Goal: Task Accomplishment & Management: Manage account settings

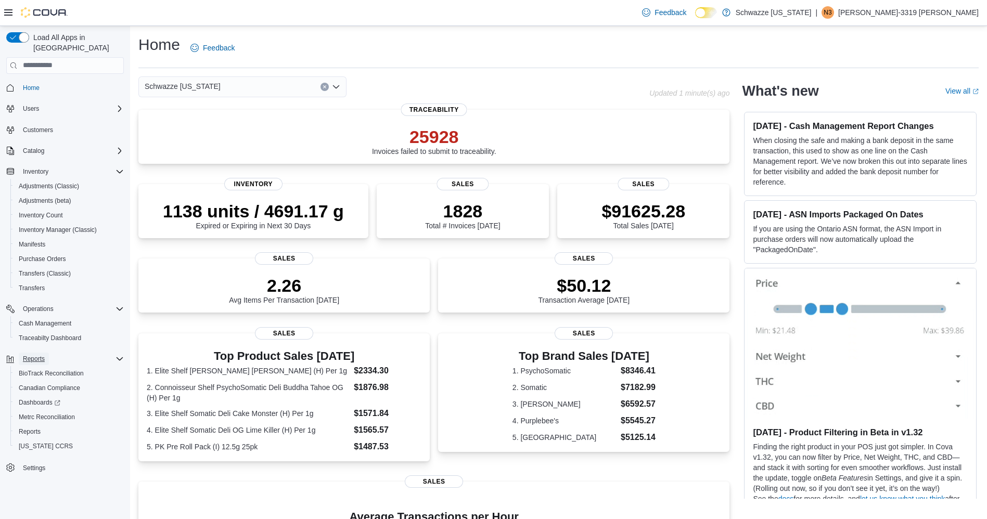
click at [37, 355] on span "Reports" at bounding box center [34, 359] width 22 height 8
click at [27, 427] on span "Reports" at bounding box center [30, 431] width 22 height 8
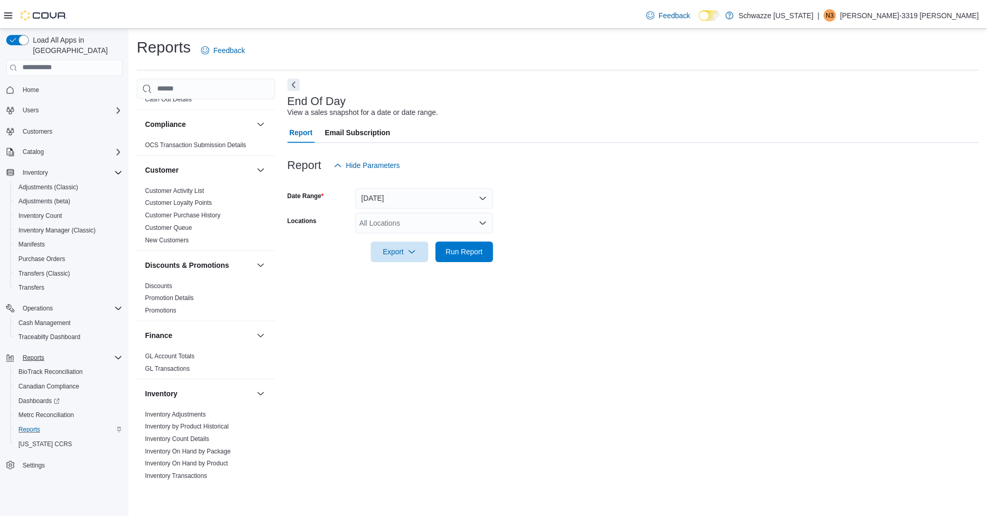
scroll to position [62, 0]
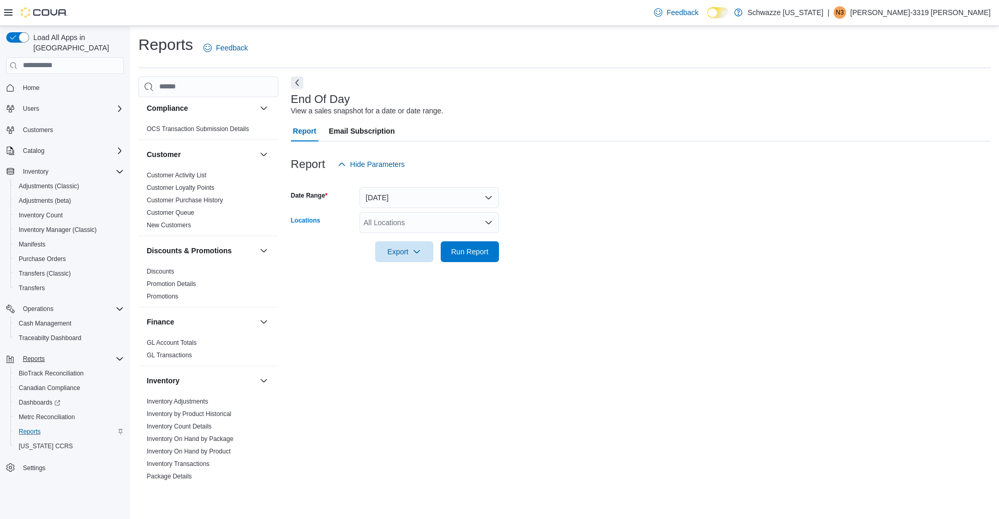
click at [420, 214] on div "All Locations" at bounding box center [428, 222] width 139 height 21
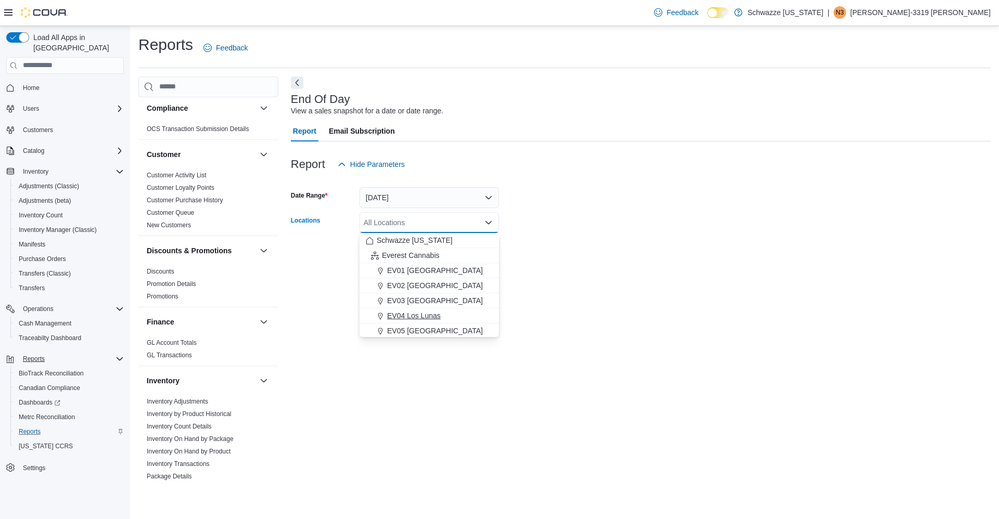
click at [416, 312] on span "EV04 Los Lunas" at bounding box center [414, 315] width 54 height 10
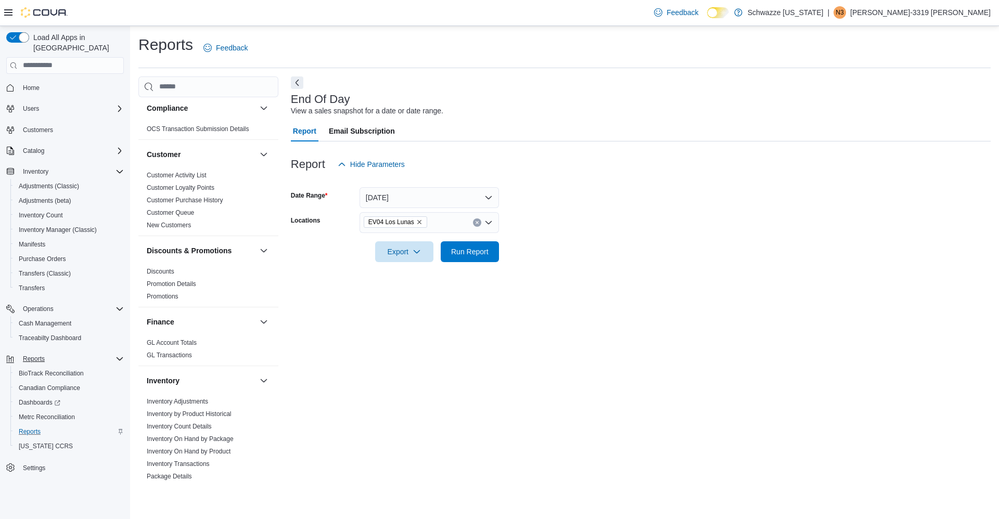
click at [681, 241] on form "Date Range [DATE] Locations EV04 Los Lunas Export Run Report" at bounding box center [640, 218] width 699 height 87
click at [471, 246] on span "Run Report" at bounding box center [470, 251] width 46 height 21
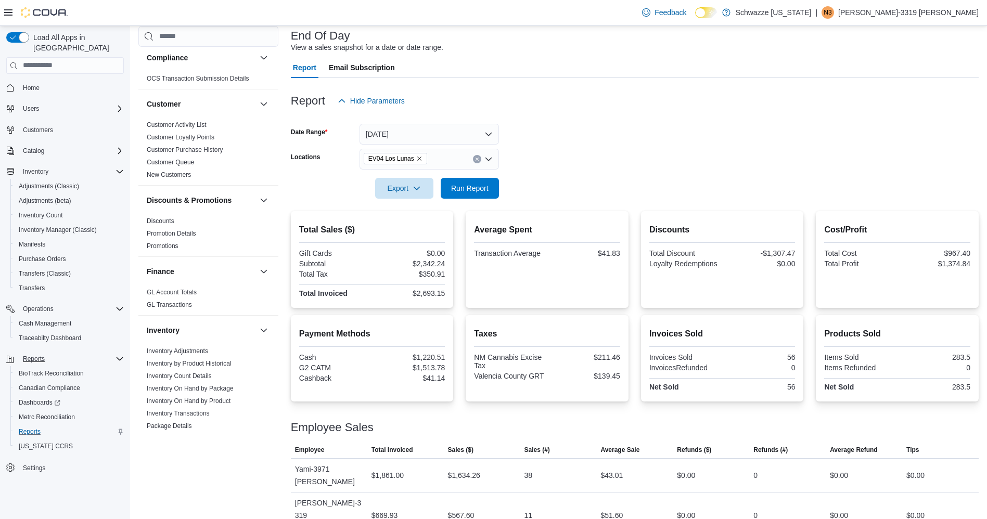
scroll to position [88, 0]
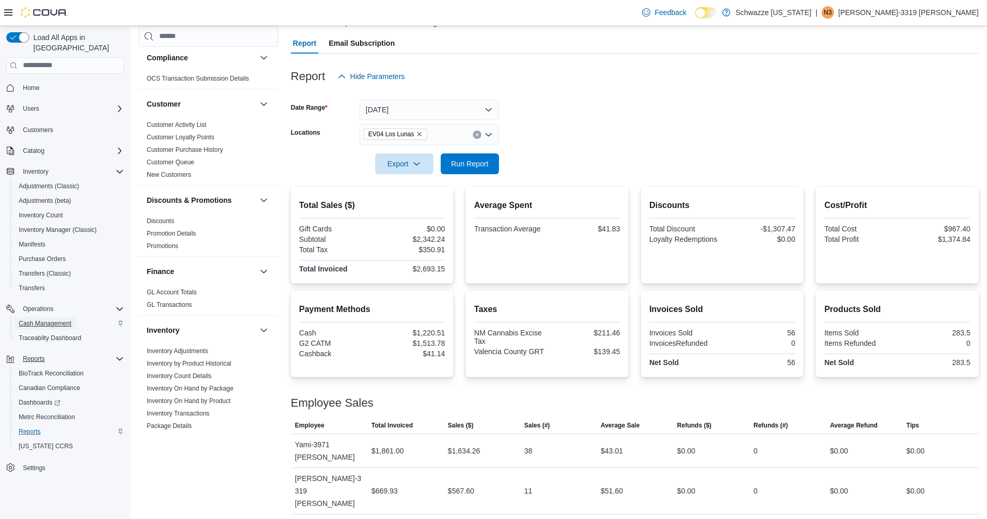
click at [52, 319] on span "Cash Management" at bounding box center [45, 323] width 53 height 8
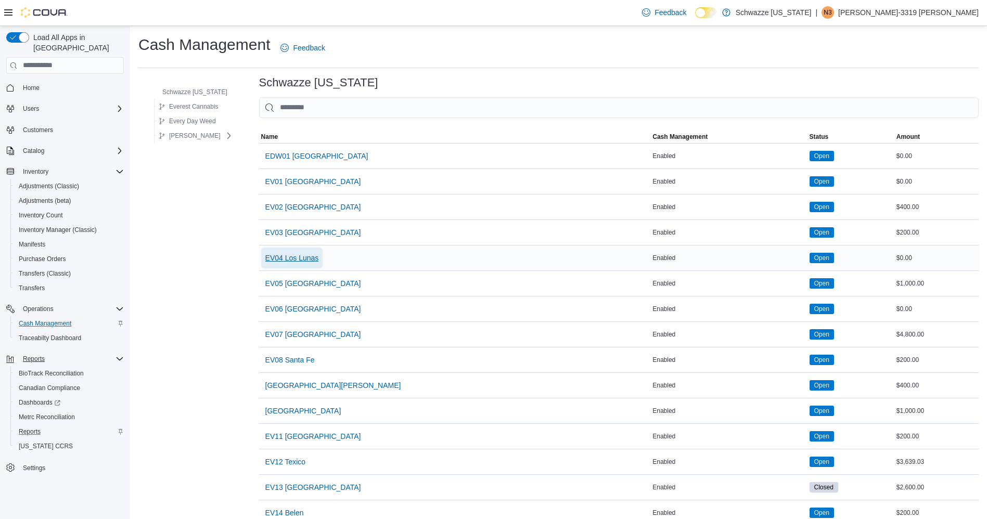
click at [297, 263] on span "EV04 Los Lunas" at bounding box center [292, 258] width 54 height 10
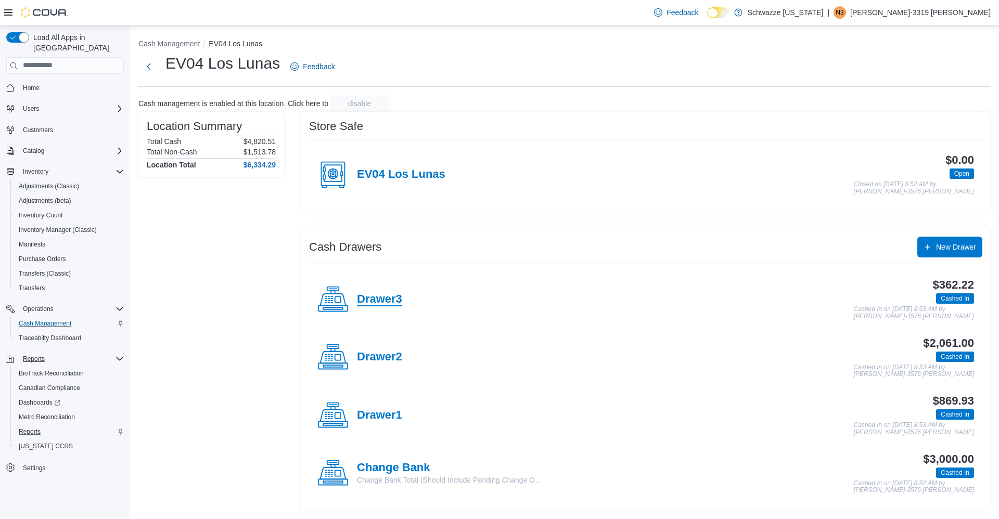
click at [386, 302] on h4 "Drawer3" at bounding box center [379, 300] width 45 height 14
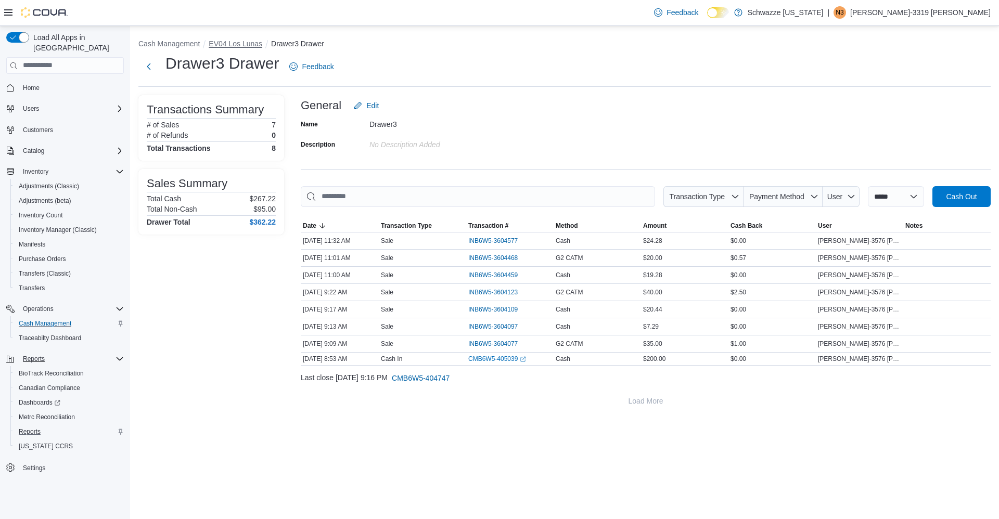
click at [253, 46] on button "EV04 Los Lunas" at bounding box center [236, 44] width 54 height 8
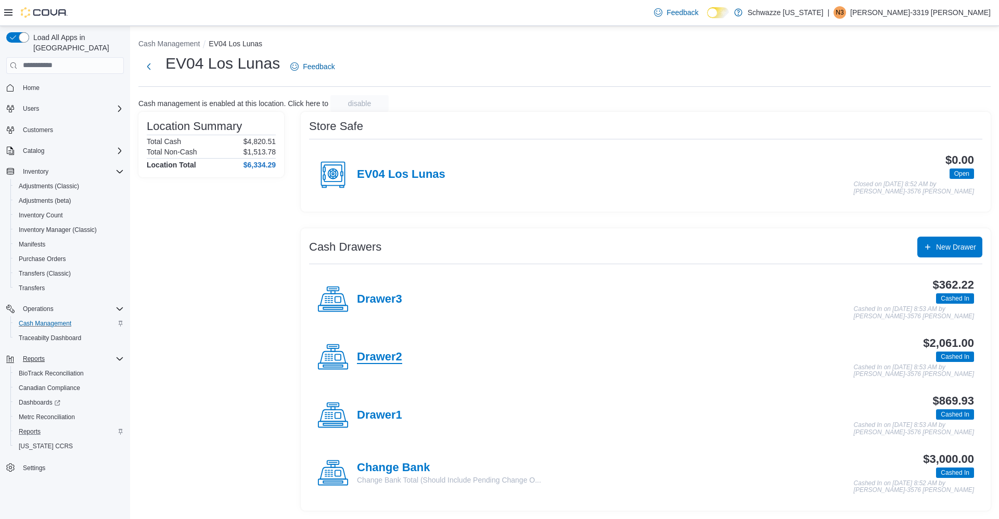
click at [380, 361] on h4 "Drawer2" at bounding box center [379, 358] width 45 height 14
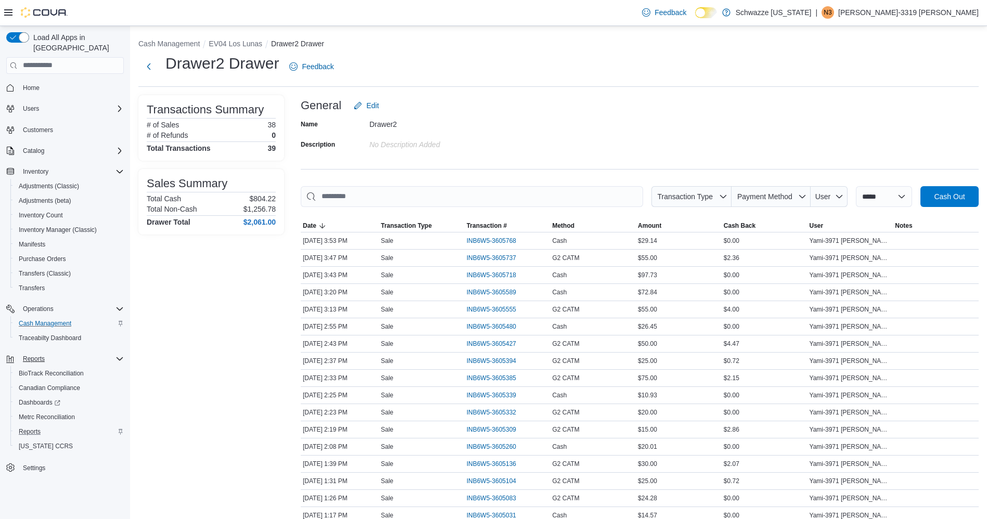
click at [284, 48] on ol "Cash Management EV04 Los Lunas Drawer2 Drawer" at bounding box center [558, 44] width 840 height 12
click at [284, 46] on button "Drawer2 Drawer" at bounding box center [297, 44] width 53 height 8
click at [293, 45] on button "Drawer2 Drawer" at bounding box center [297, 44] width 53 height 8
click at [230, 45] on button "EV04 Los Lunas" at bounding box center [236, 44] width 54 height 8
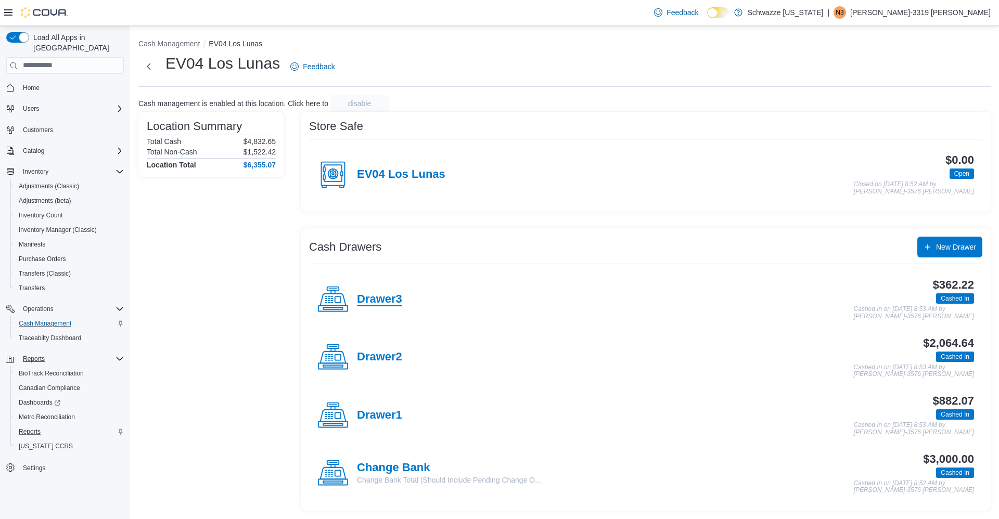
click at [391, 293] on h4 "Drawer3" at bounding box center [379, 300] width 45 height 14
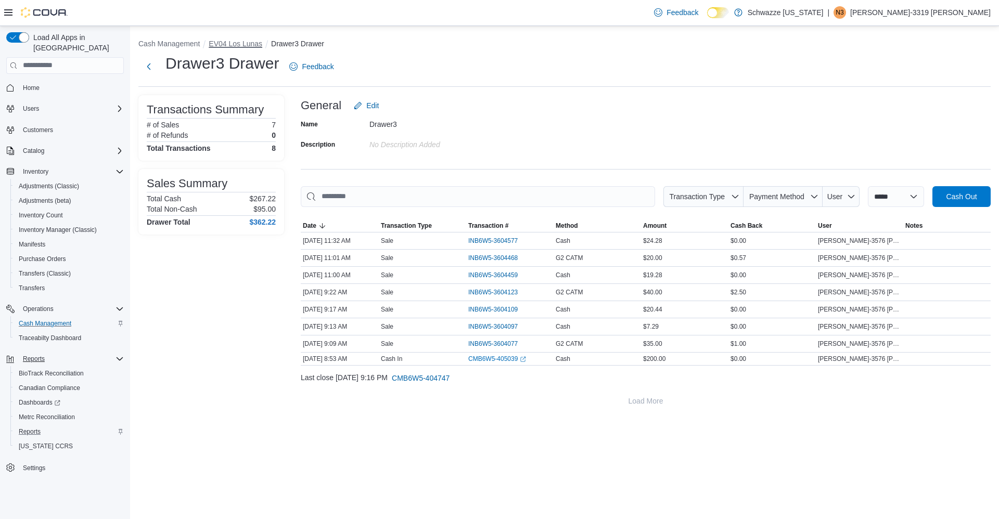
click at [232, 46] on button "EV04 Los Lunas" at bounding box center [236, 44] width 54 height 8
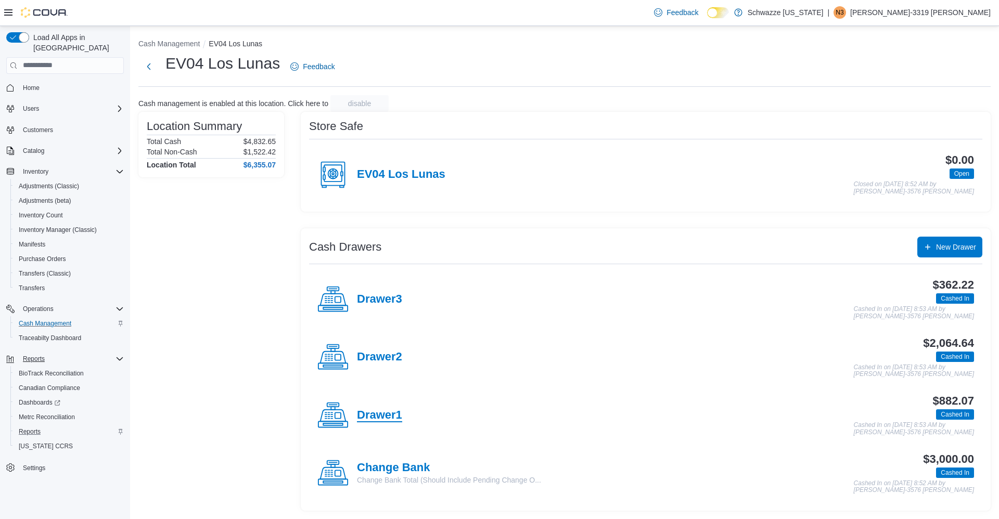
click at [392, 416] on h4 "Drawer1" at bounding box center [379, 416] width 45 height 14
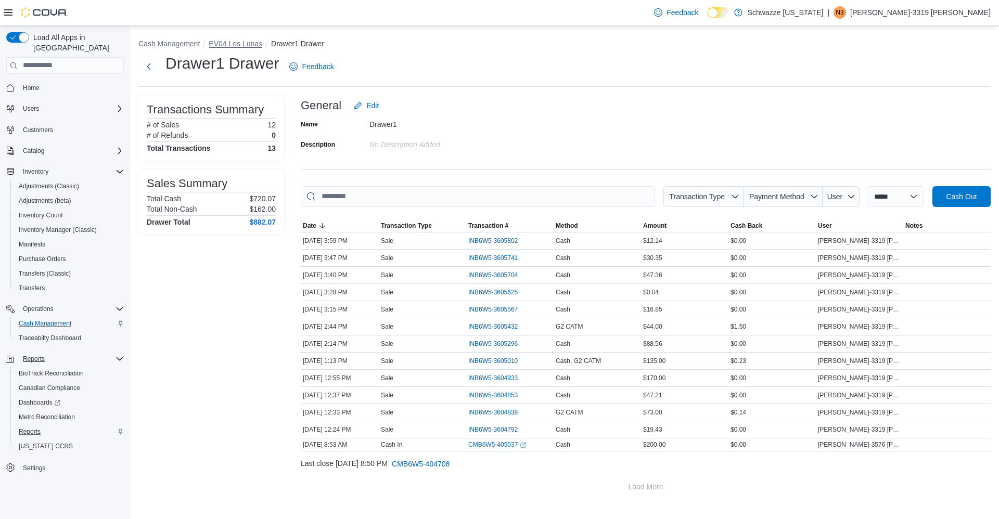
click at [243, 46] on button "EV04 Los Lunas" at bounding box center [236, 44] width 54 height 8
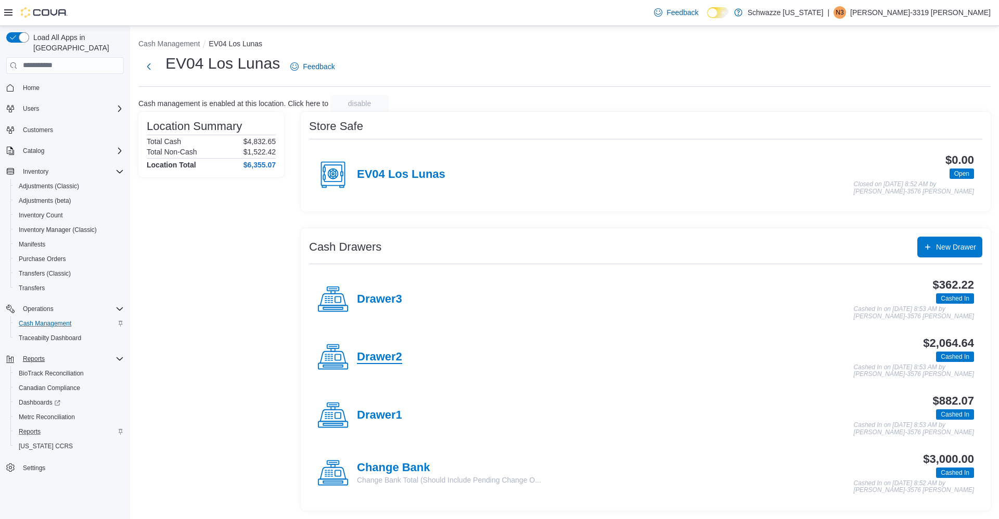
click at [390, 353] on h4 "Drawer2" at bounding box center [379, 358] width 45 height 14
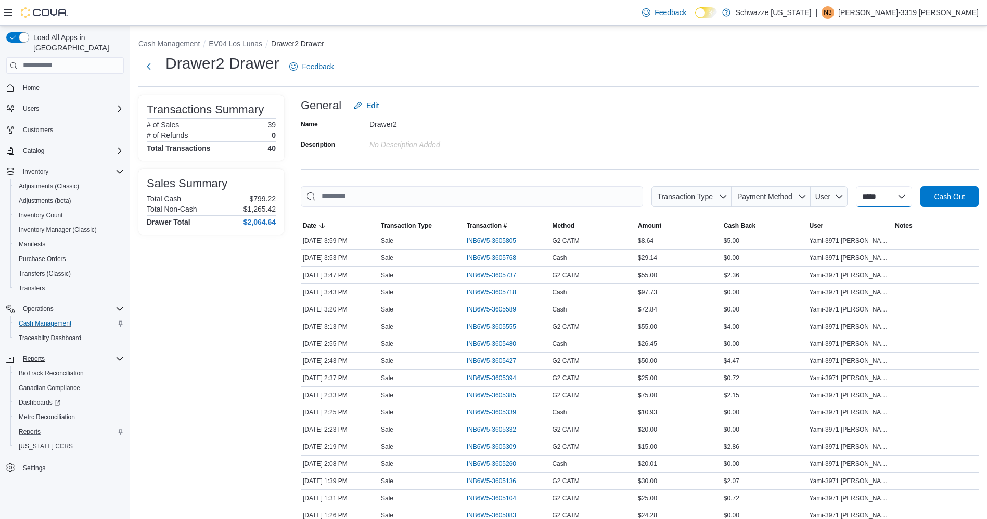
click at [912, 194] on select "**********" at bounding box center [884, 196] width 56 height 21
select select "*********"
click at [857, 186] on select "**********" at bounding box center [884, 196] width 56 height 21
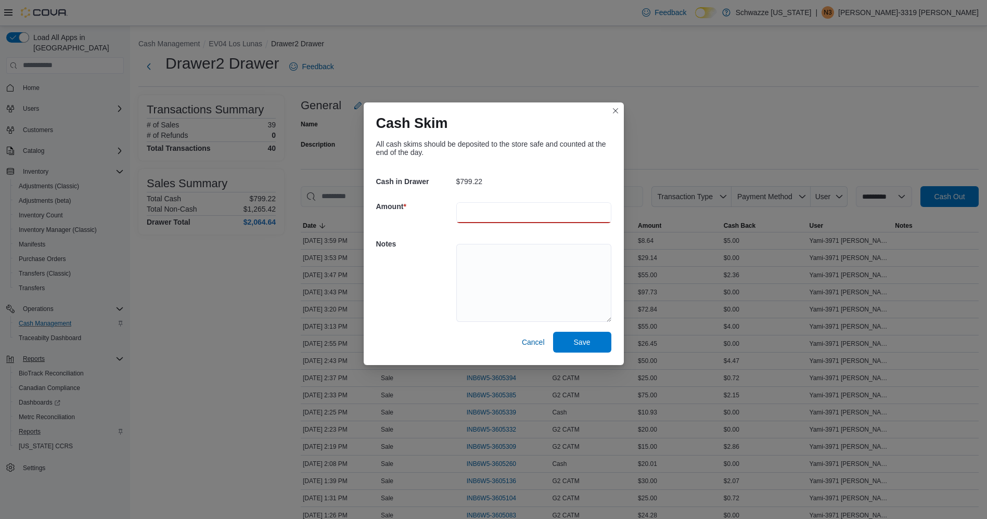
click at [529, 216] on input "number" at bounding box center [533, 212] width 155 height 21
type input "***"
click at [493, 265] on textarea at bounding box center [533, 283] width 155 height 78
type textarea "*"
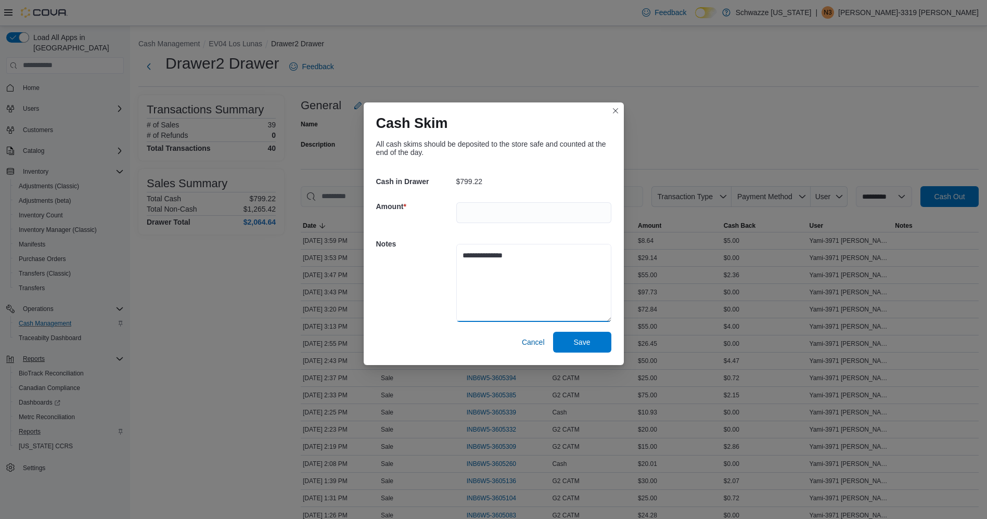
type textarea "**********"
click at [517, 217] on input "***" at bounding box center [533, 212] width 155 height 21
click at [579, 336] on span "Save" at bounding box center [582, 341] width 46 height 21
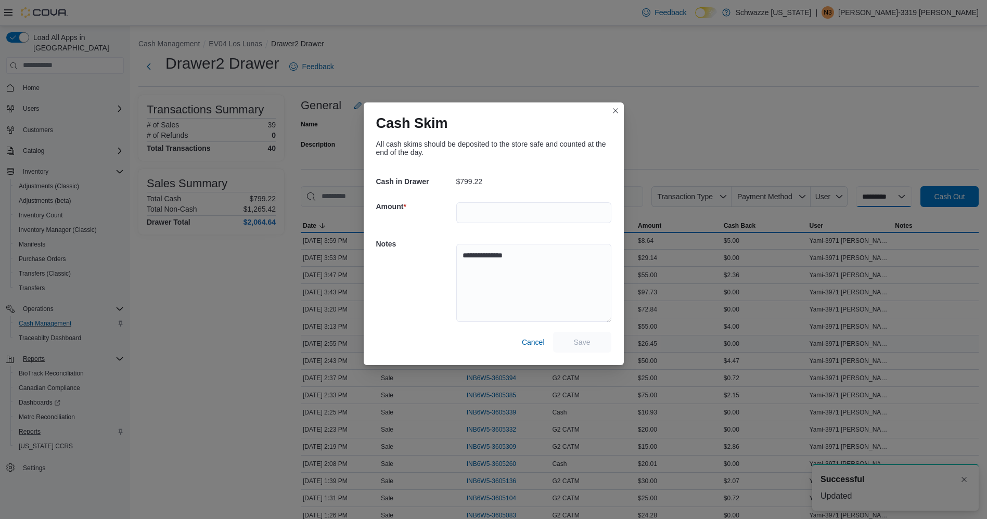
select select
